Goal: Information Seeking & Learning: Learn about a topic

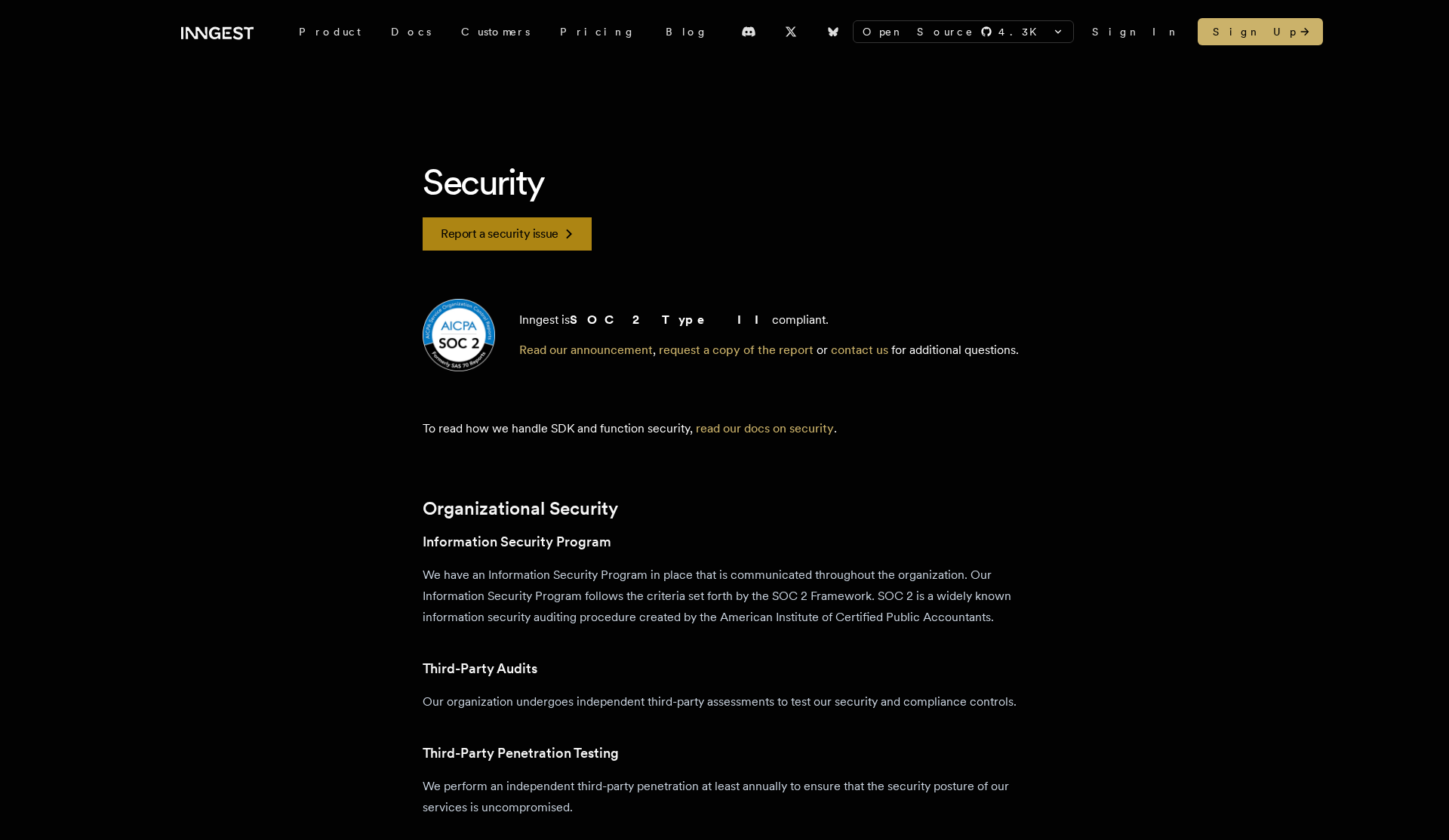
scroll to position [28, 0]
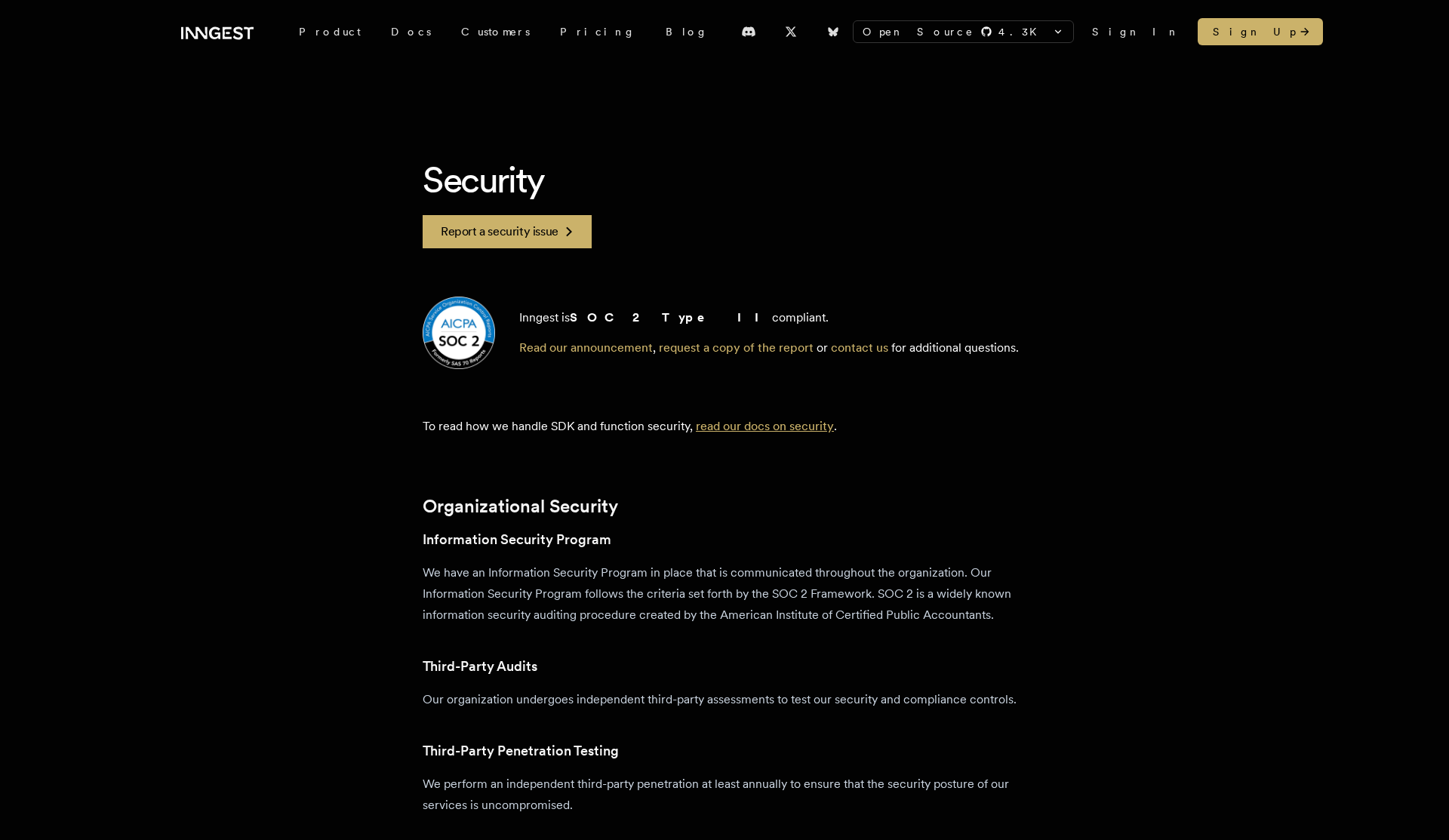
click at [747, 428] on link "read our docs on security" at bounding box center [765, 425] width 138 height 14
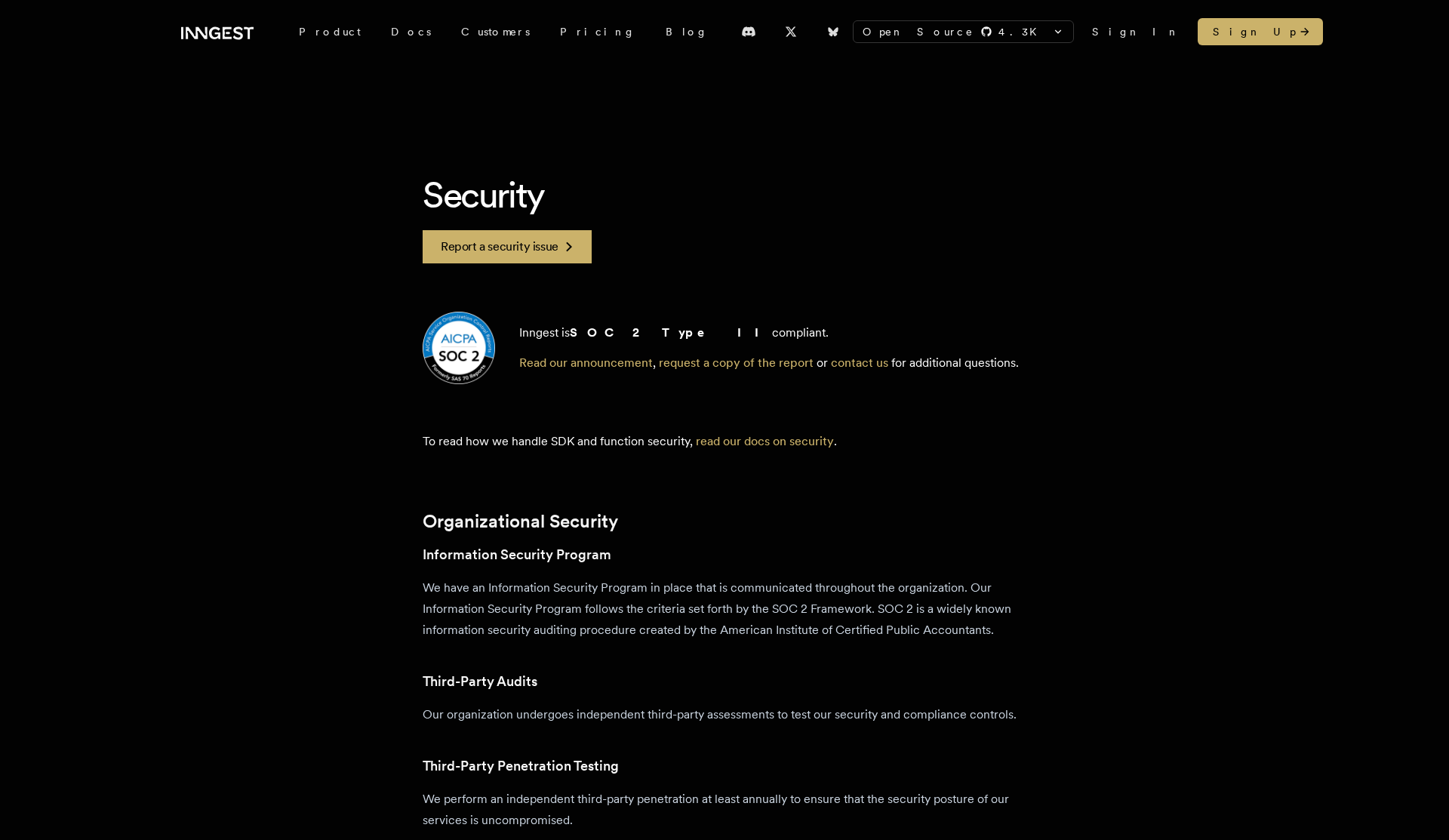
scroll to position [11, 0]
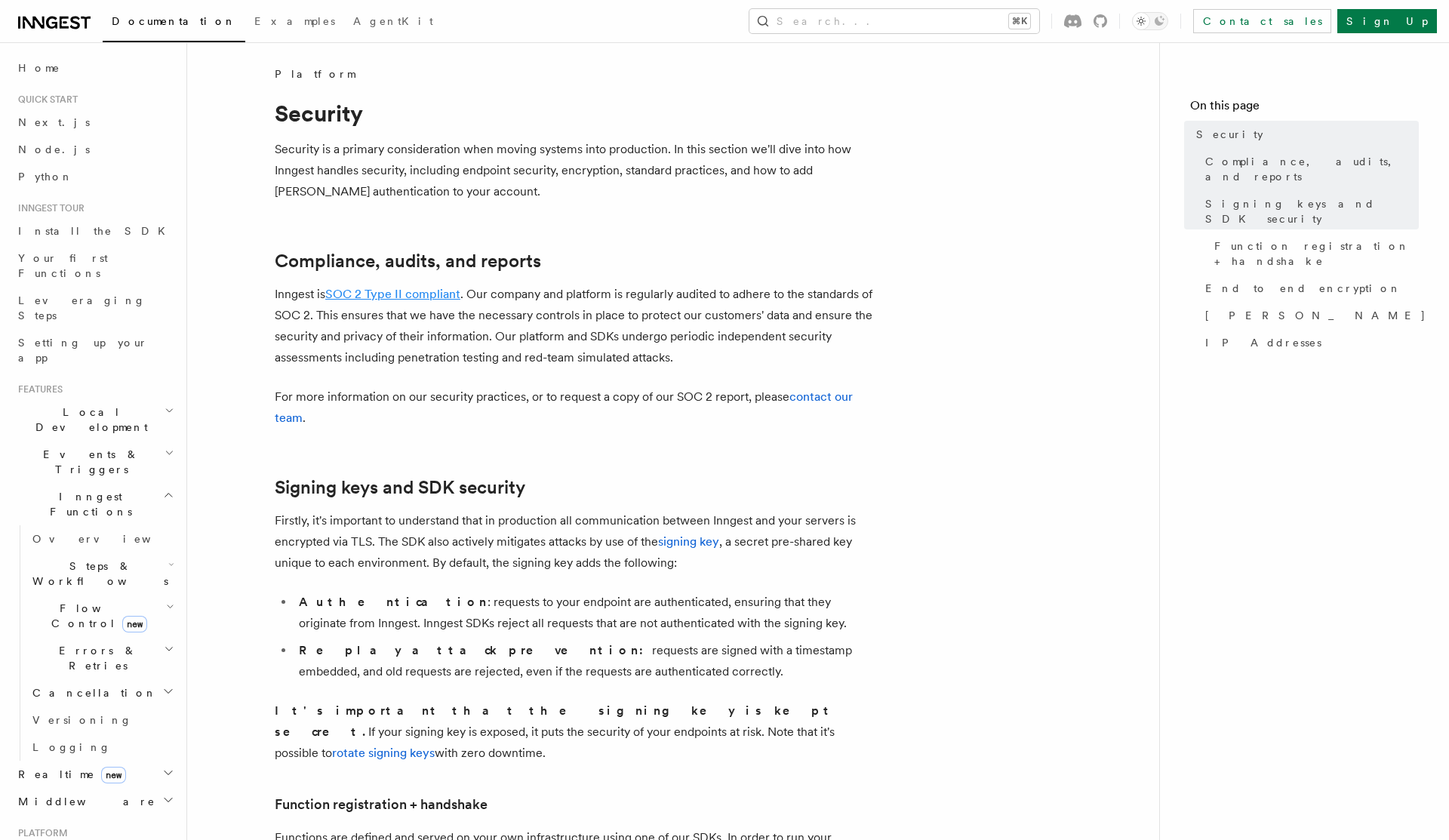
click at [399, 288] on link "SOC 2 Type II compliant" at bounding box center [393, 293] width 135 height 14
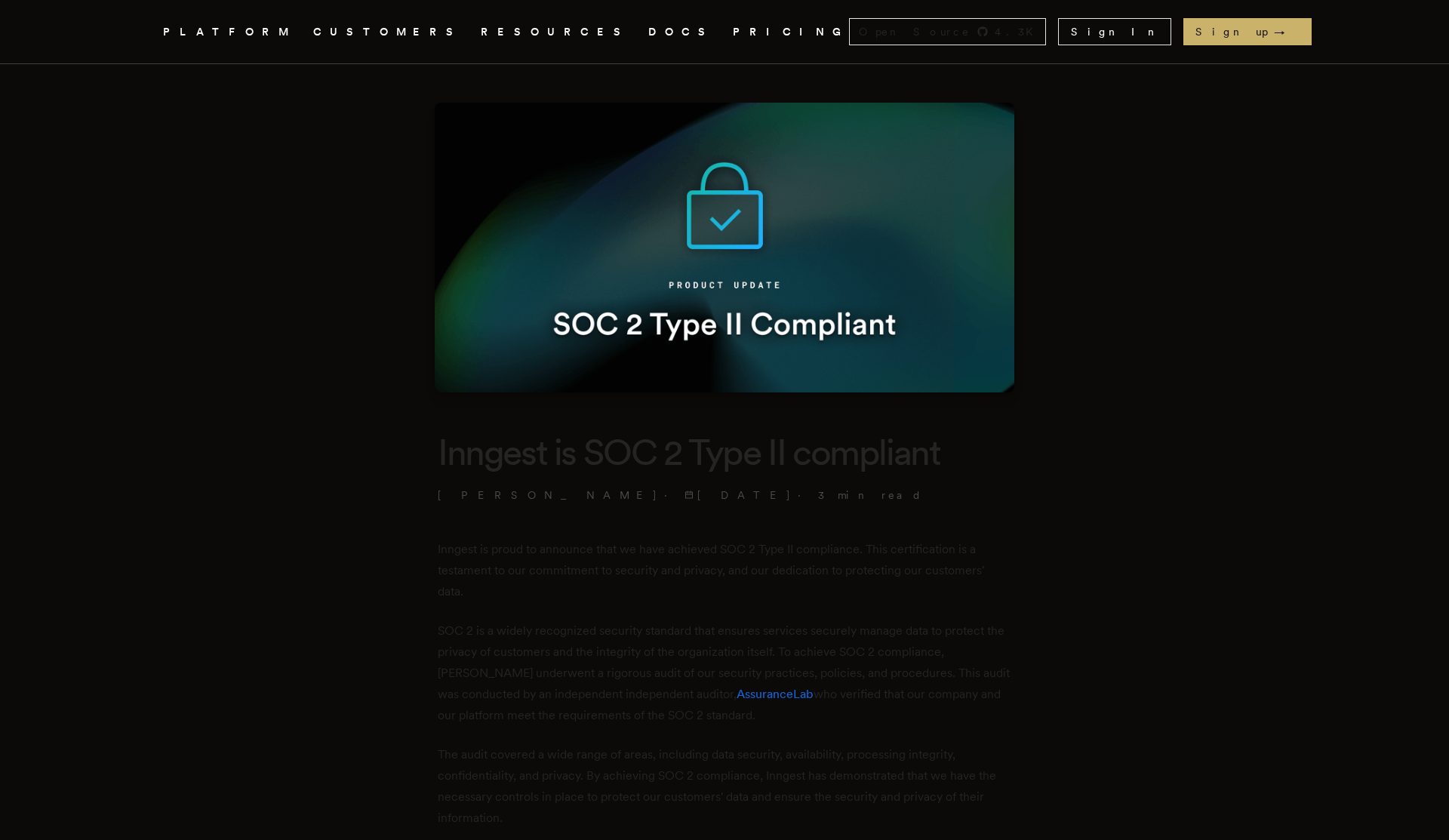
scroll to position [11, 0]
click at [695, 479] on header "Inngest is SOC 2 Type II compliant [PERSON_NAME] · [DATE] · 3 min read" at bounding box center [724, 465] width 574 height 74
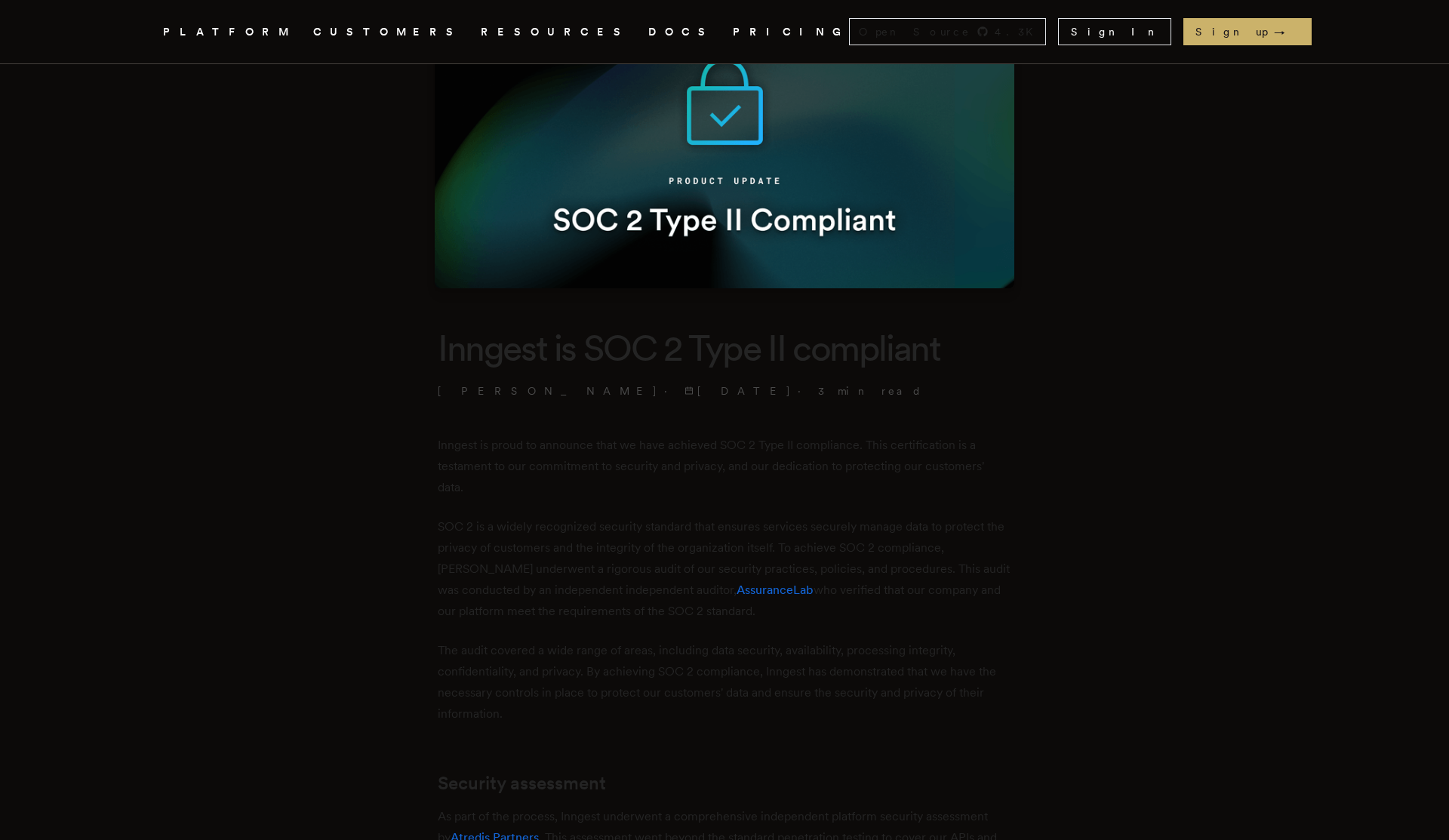
scroll to position [157, 0]
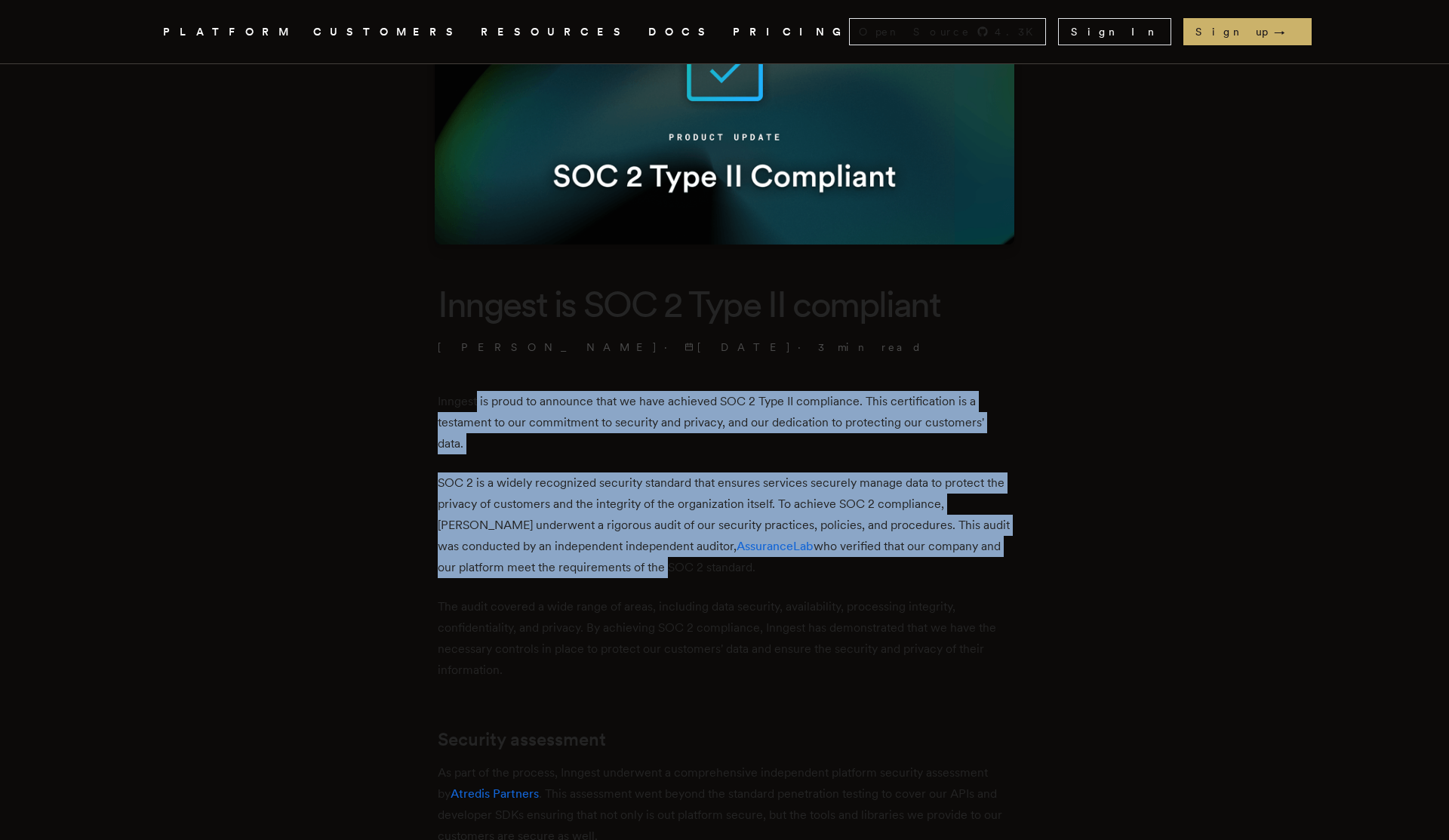
drag, startPoint x: 481, startPoint y: 406, endPoint x: 669, endPoint y: 562, distance: 244.3
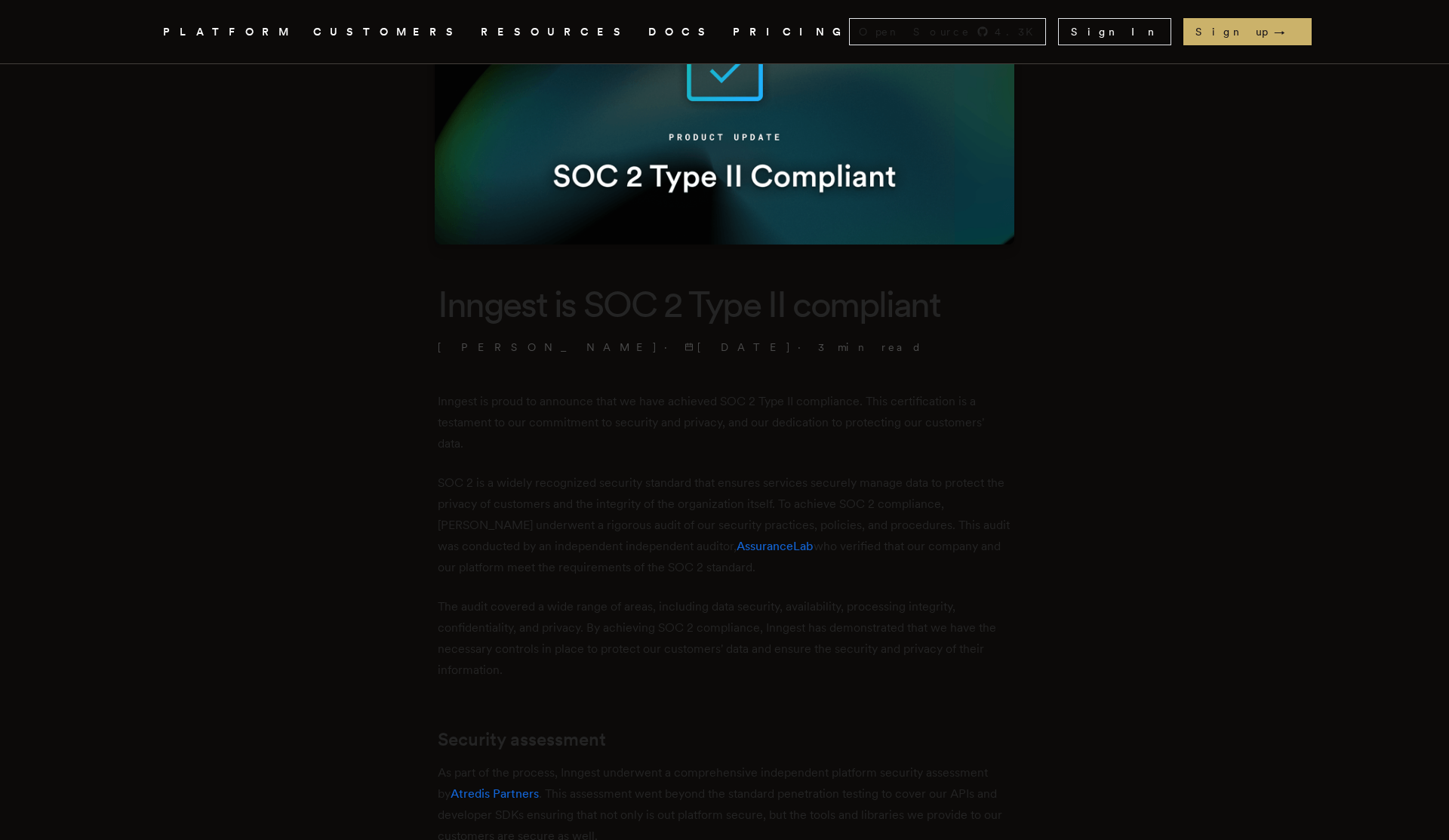
click at [678, 639] on p "The audit covered a wide range of areas, including data security, availability,…" at bounding box center [724, 638] width 574 height 84
